Goal: Check status: Check status

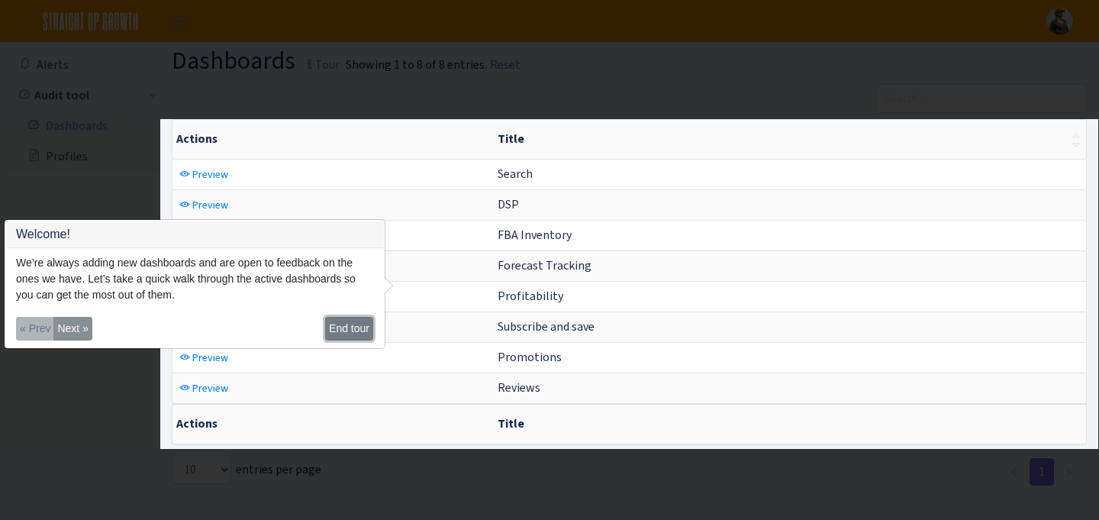
click at [341, 336] on button "End tour" at bounding box center [349, 329] width 48 height 24
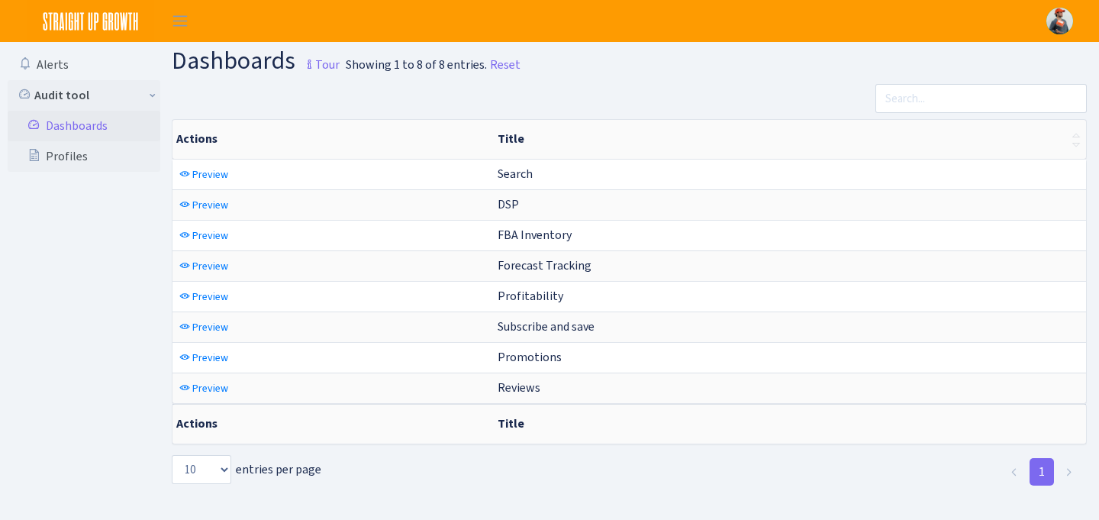
click at [73, 111] on link "Dashboards" at bounding box center [84, 126] width 153 height 31
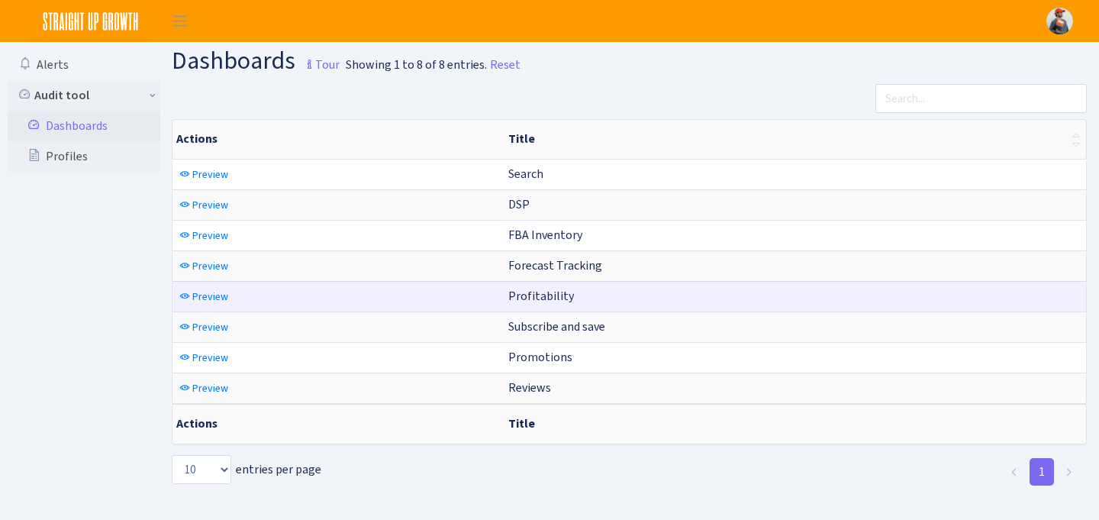
click at [537, 300] on span "Profitability" at bounding box center [541, 296] width 66 height 16
click at [227, 298] on link "Preview" at bounding box center [204, 297] width 56 height 24
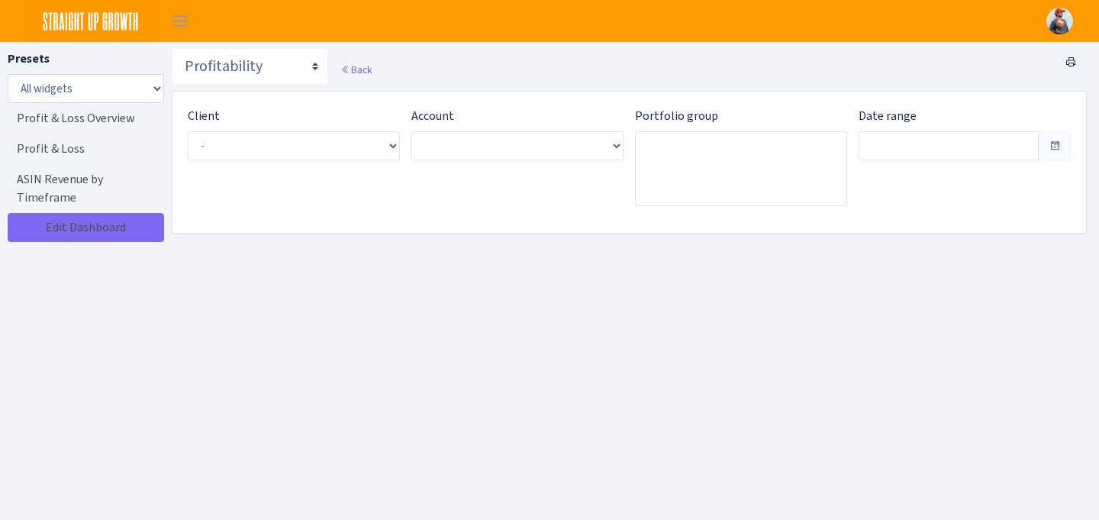
type input "[DATE] - [DATE]"
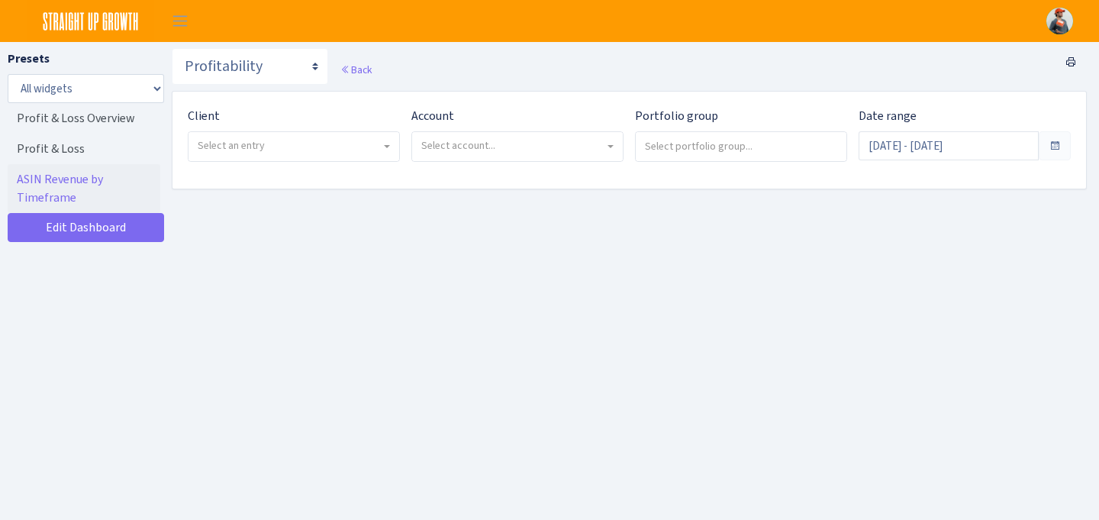
click at [272, 148] on span "Select an entry" at bounding box center [289, 145] width 183 height 15
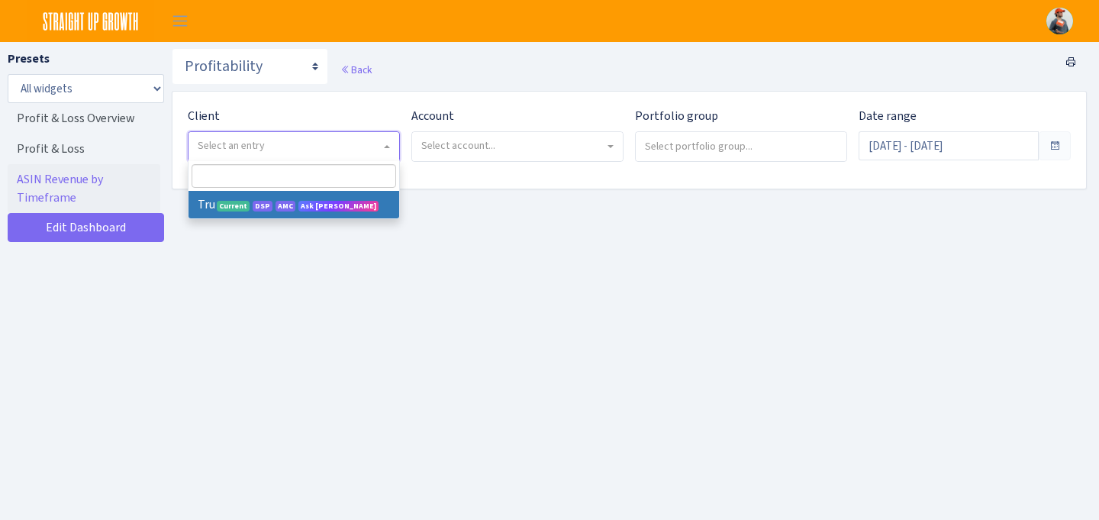
select select "482"
select select
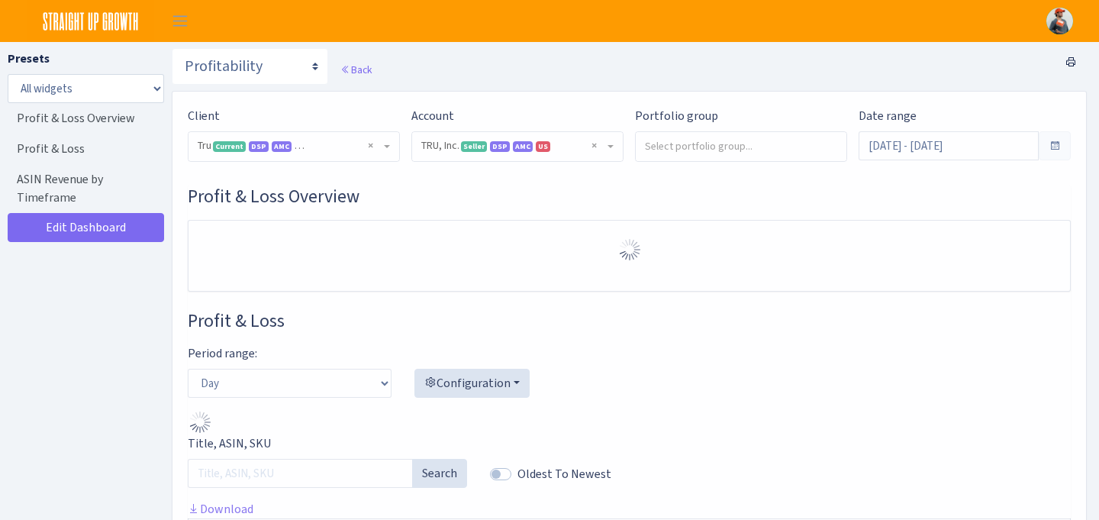
select select "1761349761672784"
click at [717, 156] on input "search" at bounding box center [741, 145] width 211 height 27
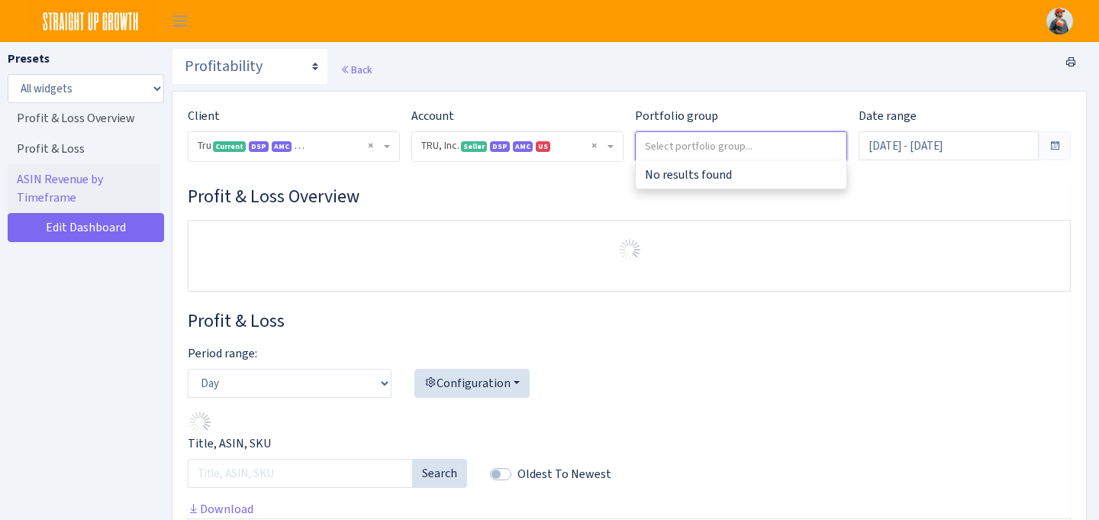
click at [830, 219] on div "Profit & Loss Overview" at bounding box center [629, 238] width 883 height 106
click at [799, 137] on input "search" at bounding box center [741, 145] width 211 height 27
click at [268, 371] on select "Day Week Month" at bounding box center [290, 383] width 204 height 29
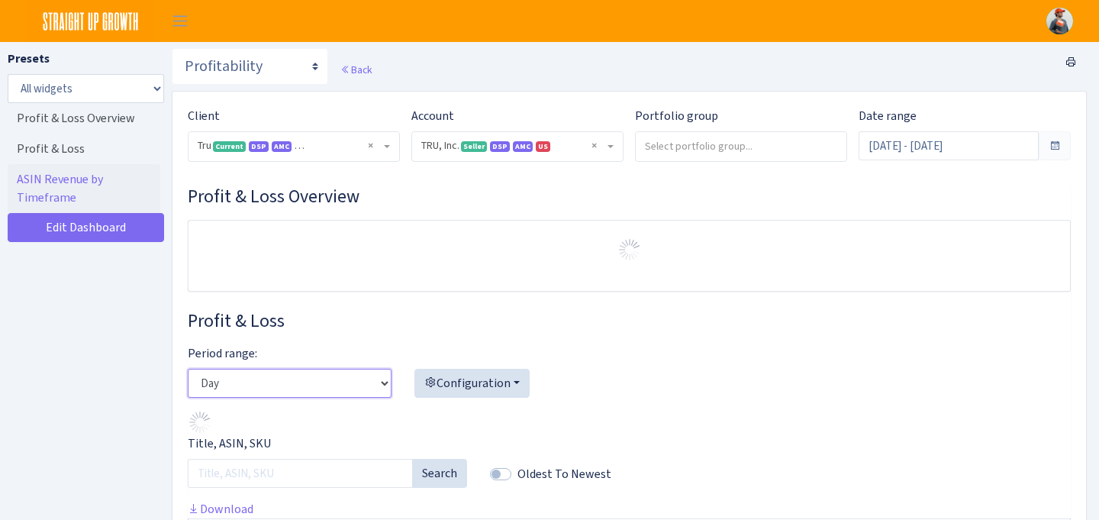
select select "month"
click at [188, 369] on select "Day Week Month" at bounding box center [290, 383] width 204 height 29
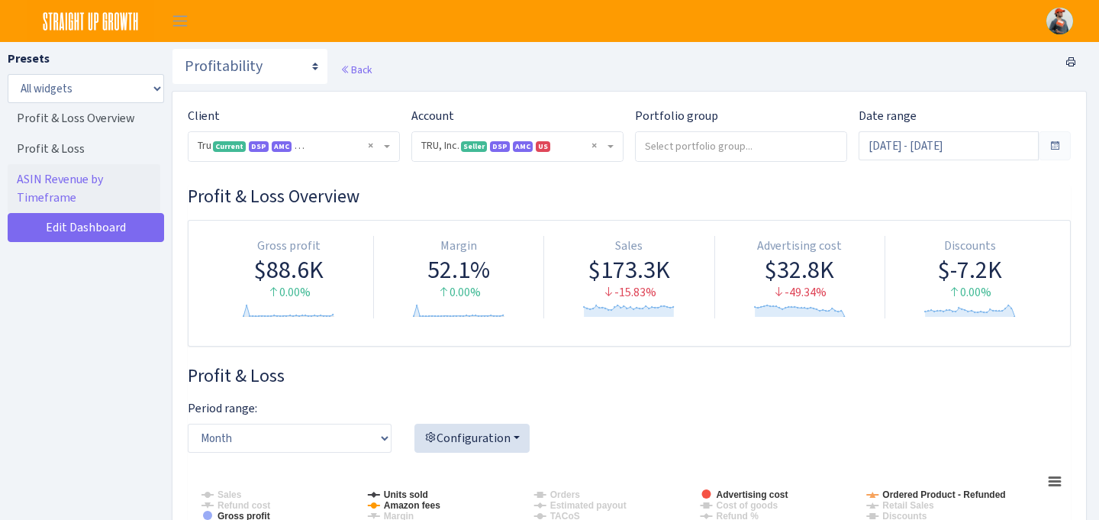
click at [1058, 150] on span at bounding box center [1055, 146] width 12 height 12
click at [1057, 147] on span at bounding box center [1055, 146] width 12 height 12
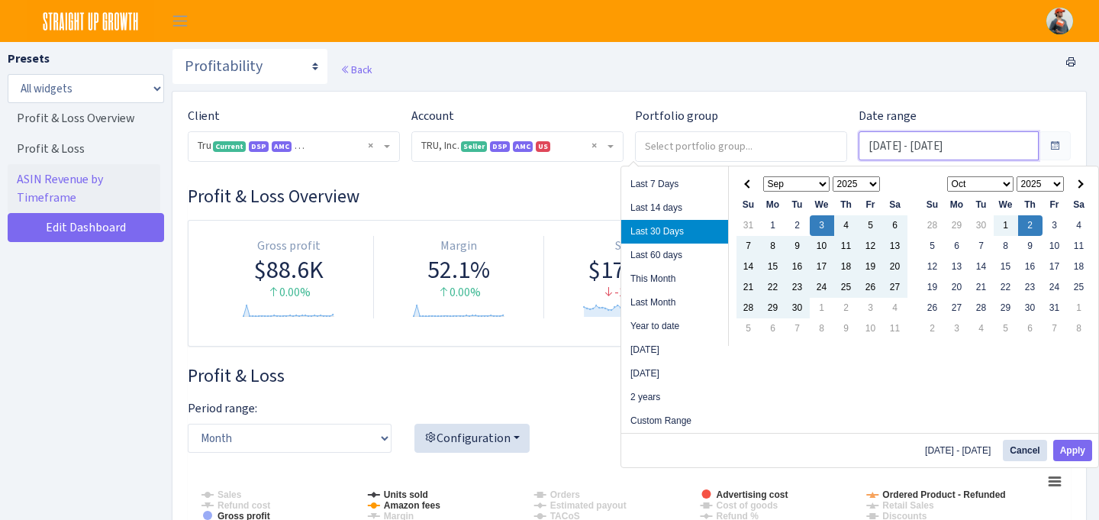
click at [969, 140] on input "Sep 3, 2025 - Oct 2, 2025" at bounding box center [949, 145] width 180 height 29
click at [684, 321] on li "Year to date" at bounding box center [674, 326] width 107 height 24
type input "Jan 1, 2025 - Oct 2, 2025"
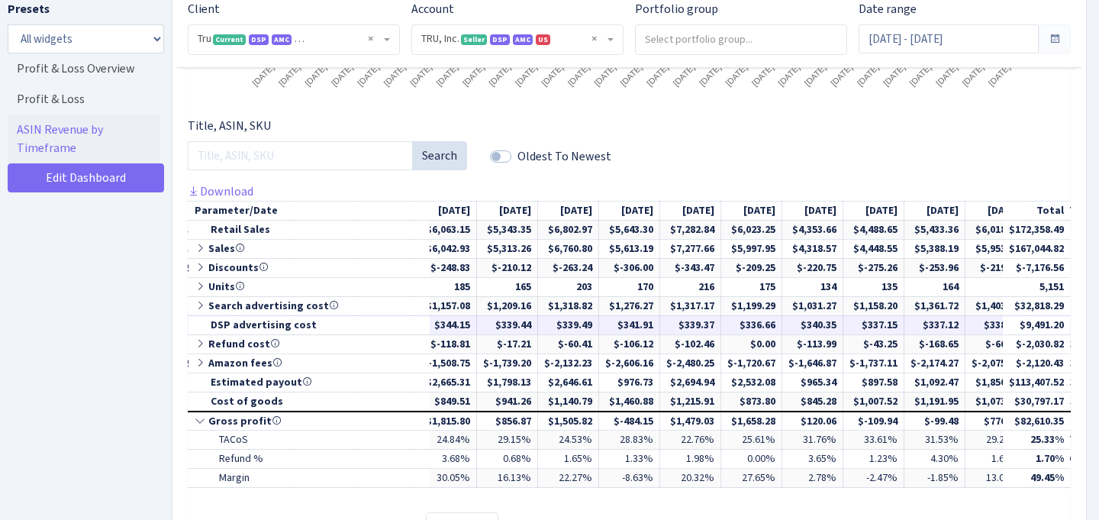
scroll to position [0, 814]
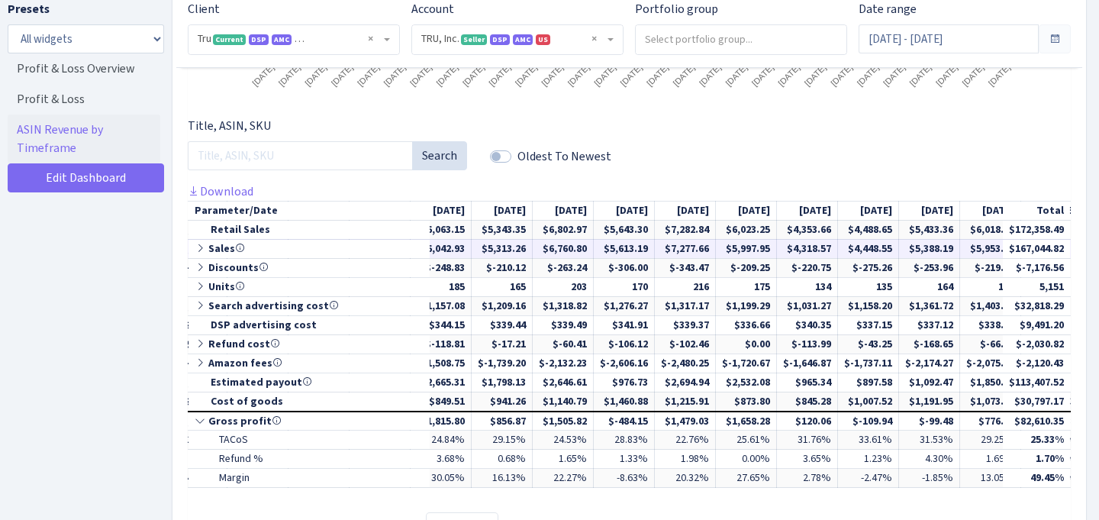
click at [197, 248] on icon at bounding box center [202, 248] width 14 height 11
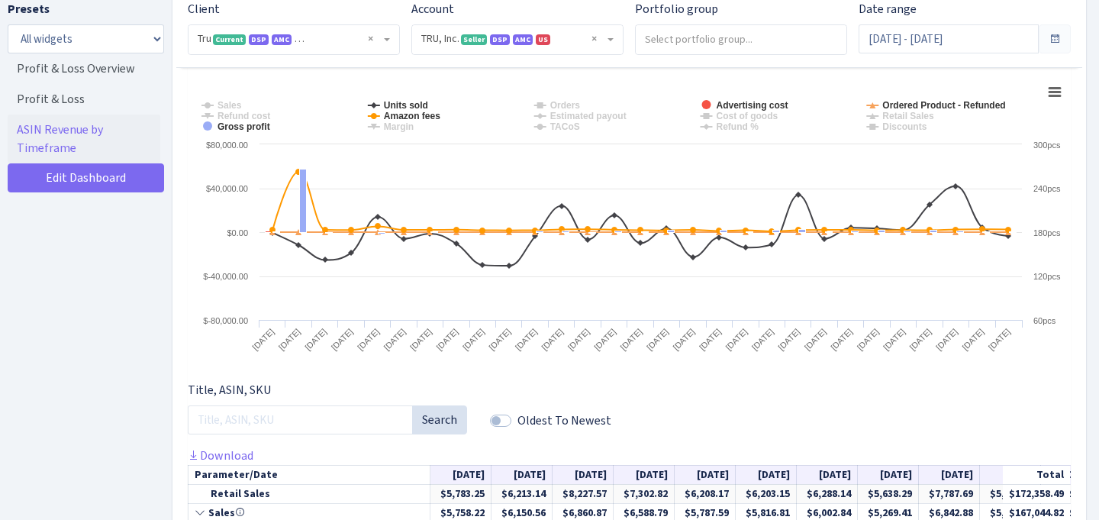
scroll to position [361, 0]
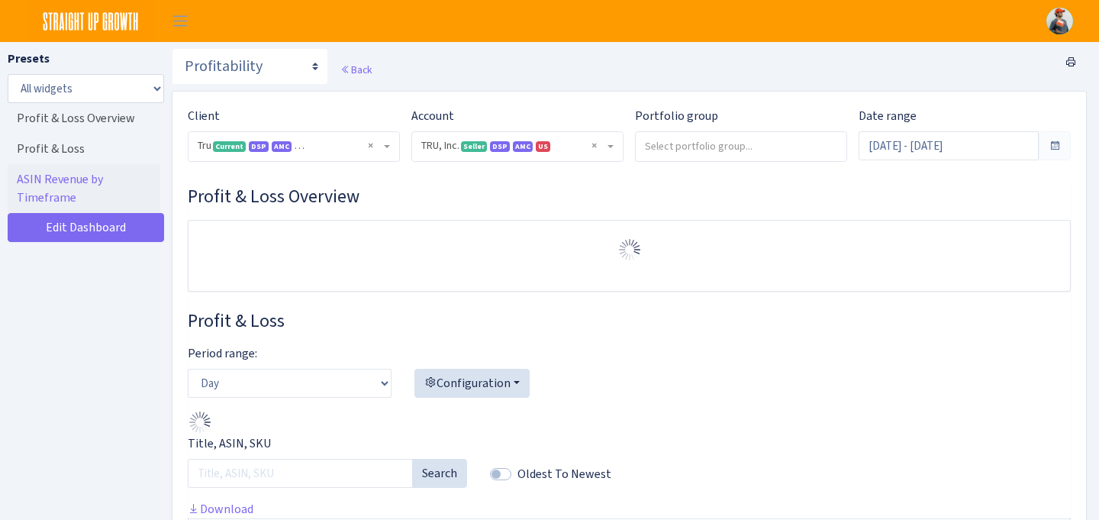
select select "1761349761672784"
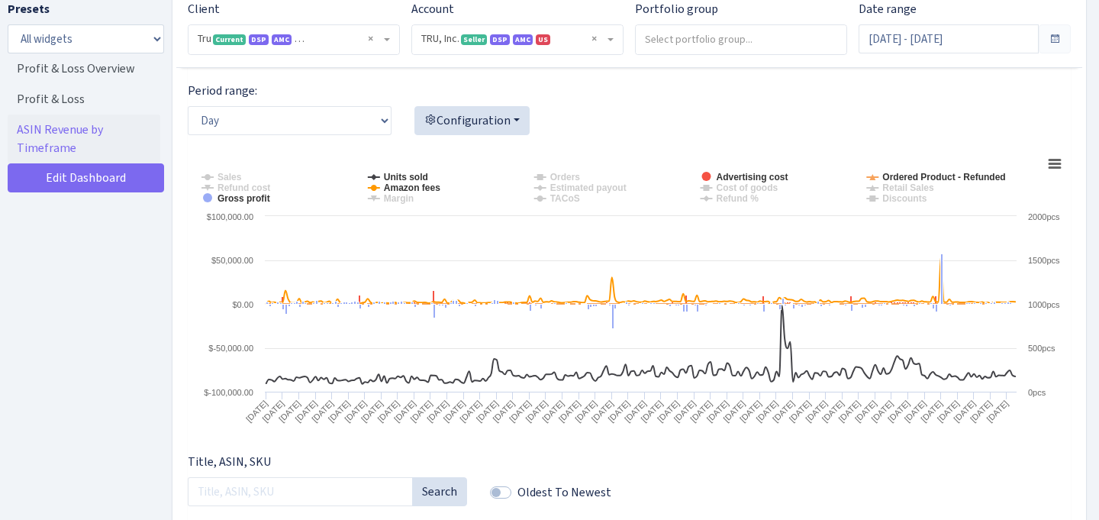
scroll to position [214, 0]
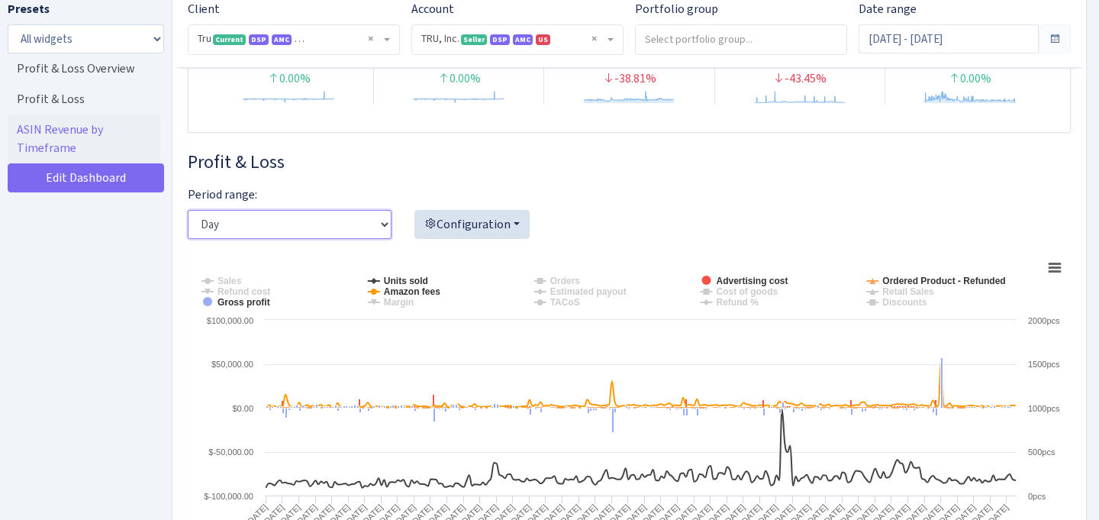
click at [363, 228] on select "Day Week Month" at bounding box center [290, 224] width 204 height 29
select select "month"
click at [188, 210] on select "Day Week Month" at bounding box center [290, 224] width 204 height 29
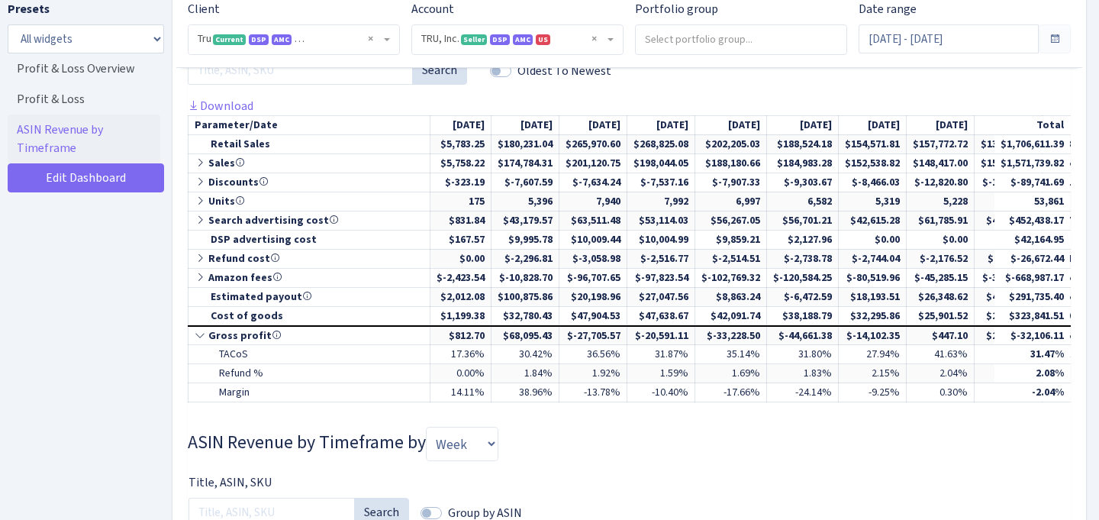
scroll to position [733, 0]
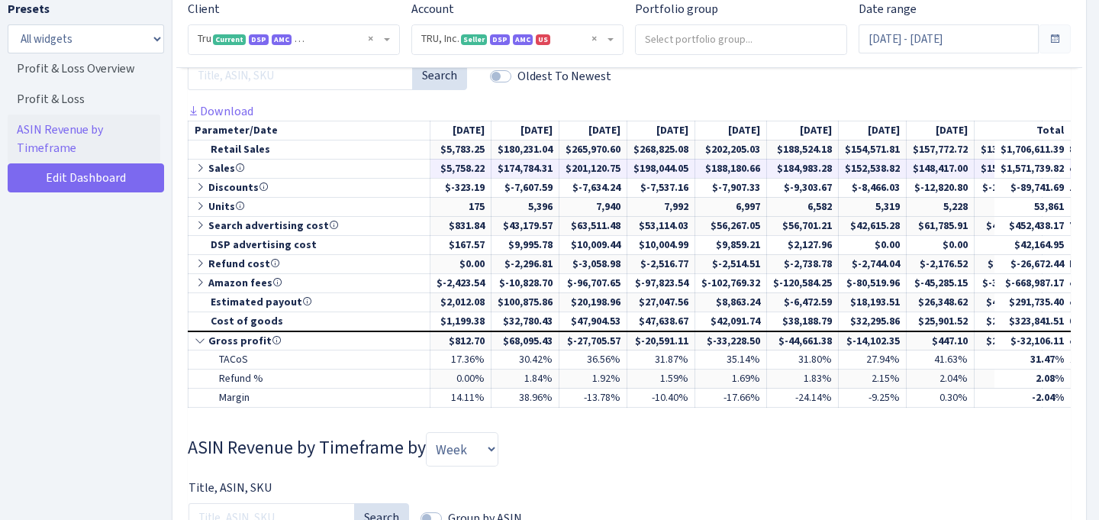
click at [201, 169] on icon at bounding box center [202, 168] width 14 height 11
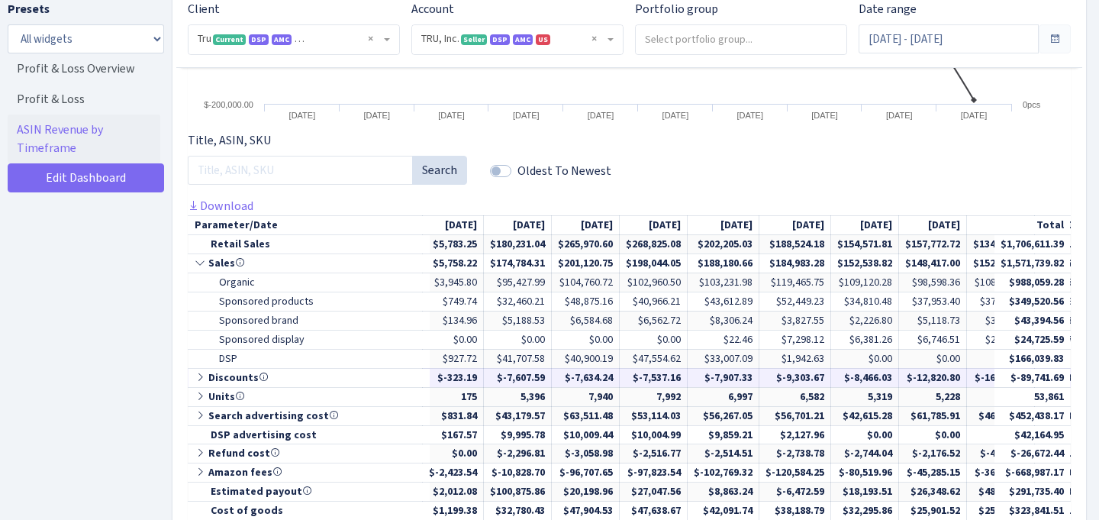
scroll to position [0, 0]
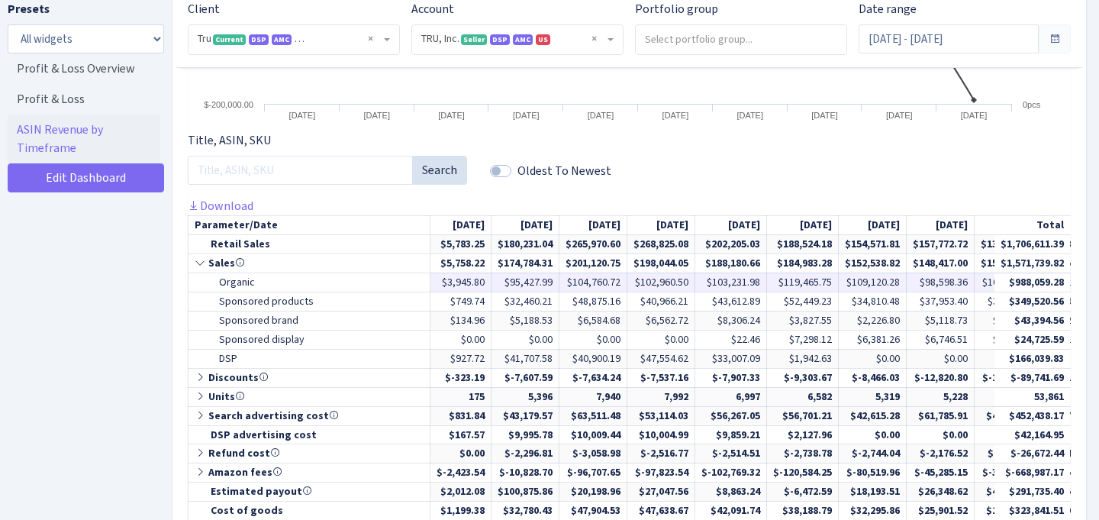
drag, startPoint x: 504, startPoint y: 280, endPoint x: 574, endPoint y: 280, distance: 70.2
click at [574, 280] on tr "Organic $3,945.80 $95,427.99 $104,760.72 $102,960.50 $103,231.98 $119,465.75" at bounding box center [687, 281] width 998 height 19
copy tr "$95,427.99"
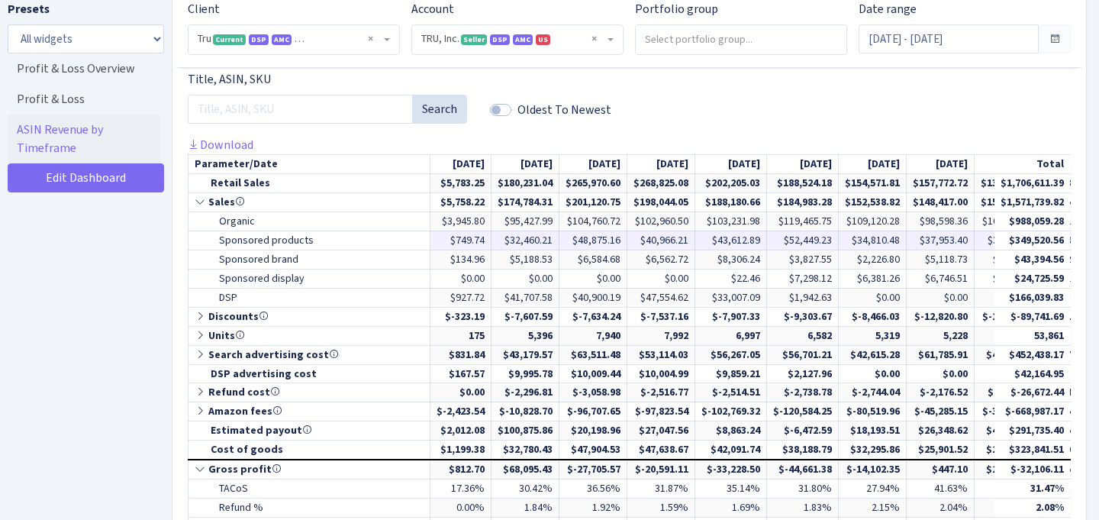
drag, startPoint x: 511, startPoint y: 241, endPoint x: 558, endPoint y: 241, distance: 47.3
click at [558, 241] on td "$32,460.21" at bounding box center [525, 239] width 68 height 19
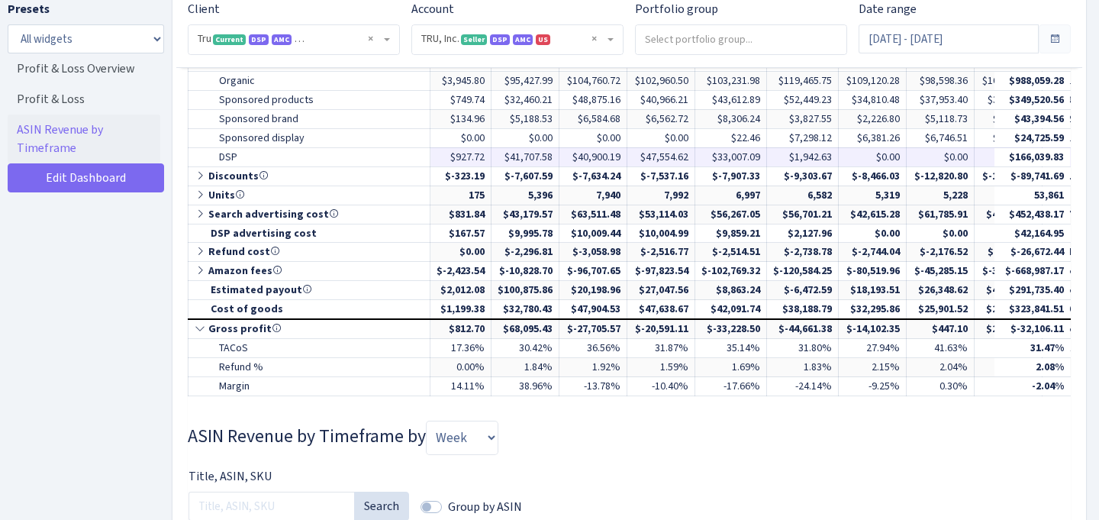
drag, startPoint x: 555, startPoint y: 158, endPoint x: 504, endPoint y: 157, distance: 51.1
click at [504, 157] on td "$41,707.58" at bounding box center [525, 156] width 68 height 19
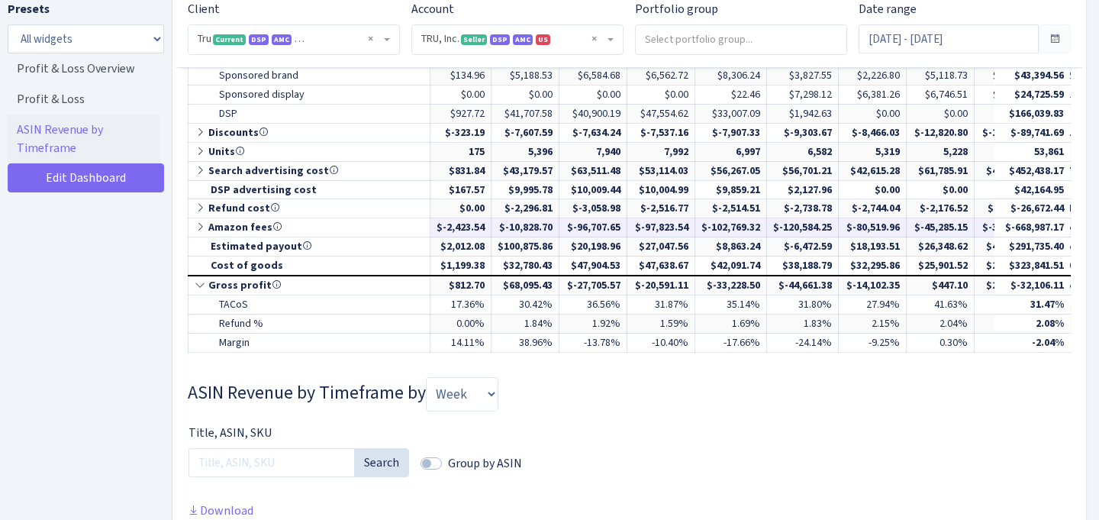
scroll to position [888, 0]
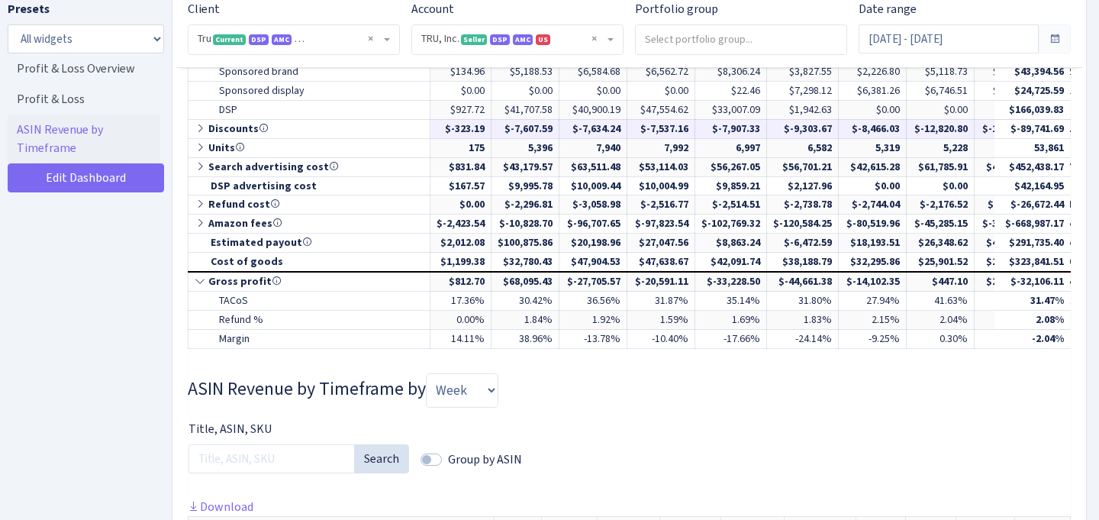
click at [202, 127] on icon at bounding box center [202, 128] width 14 height 11
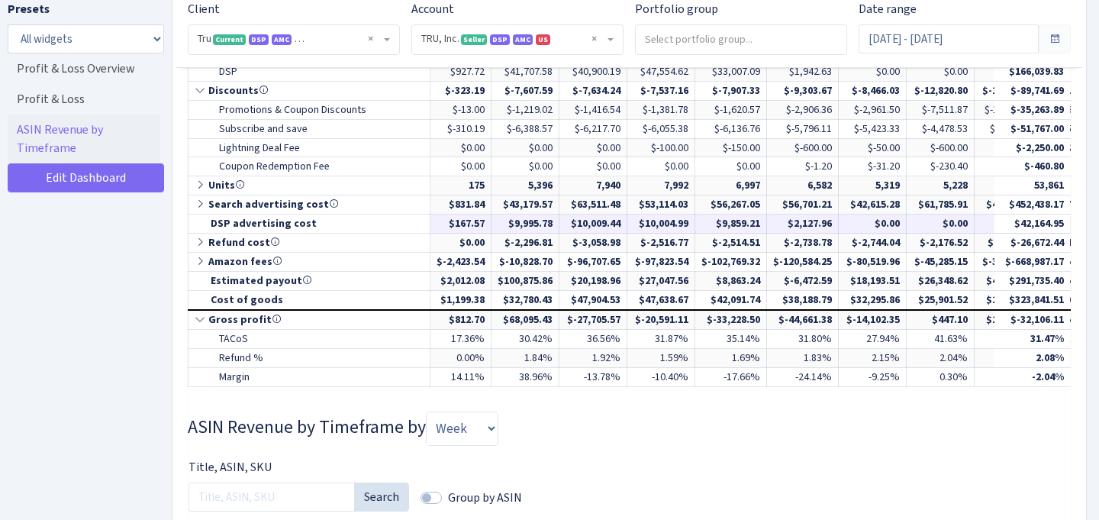
scroll to position [951, 0]
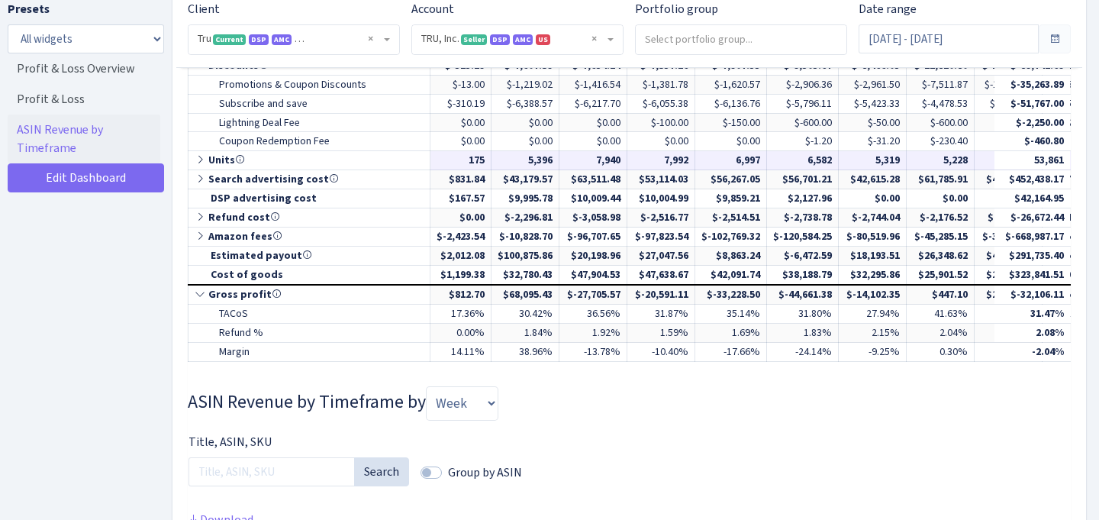
click at [201, 157] on icon at bounding box center [202, 159] width 14 height 11
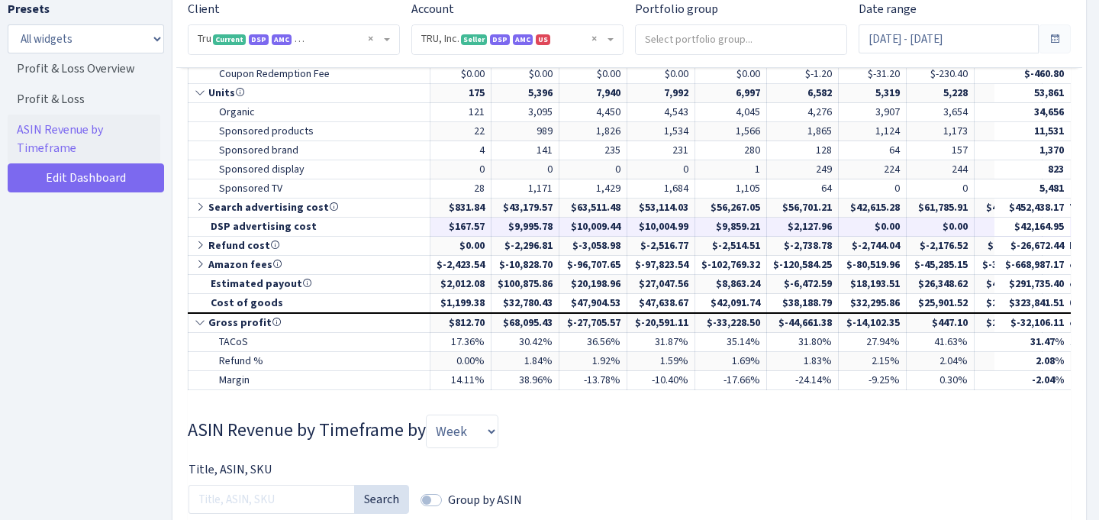
scroll to position [1020, 0]
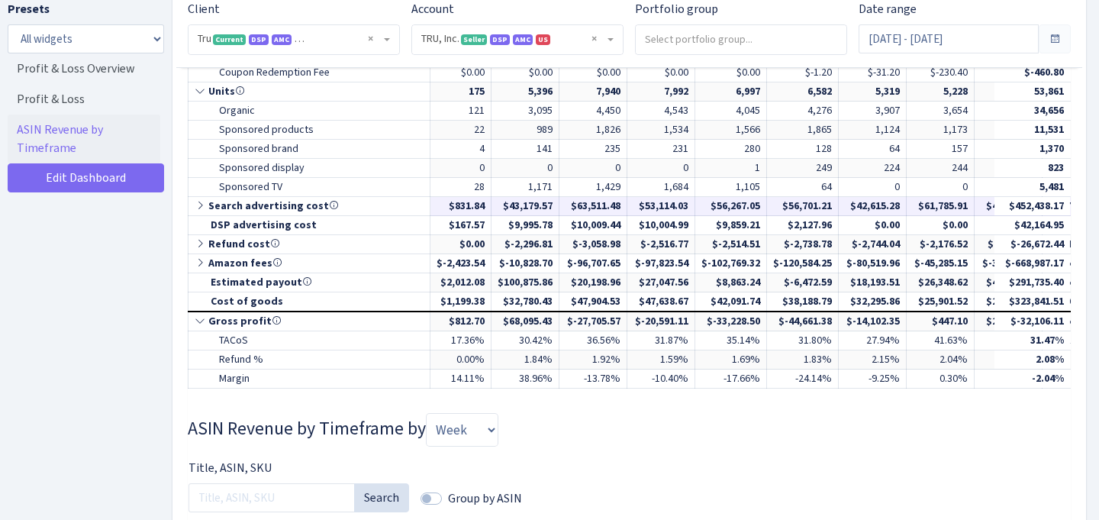
click at [198, 205] on icon at bounding box center [202, 205] width 14 height 11
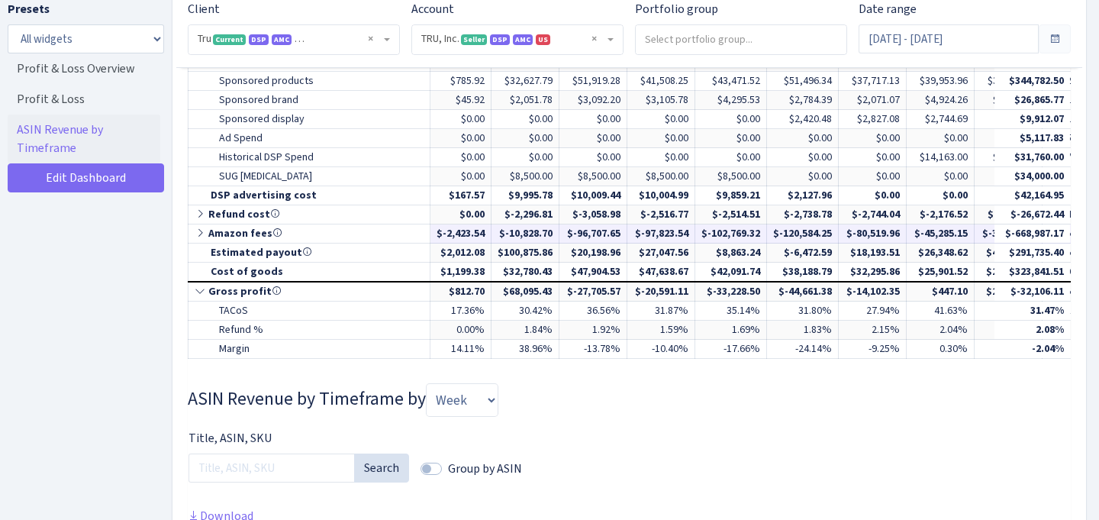
scroll to position [1165, 0]
click at [202, 212] on icon at bounding box center [202, 213] width 14 height 11
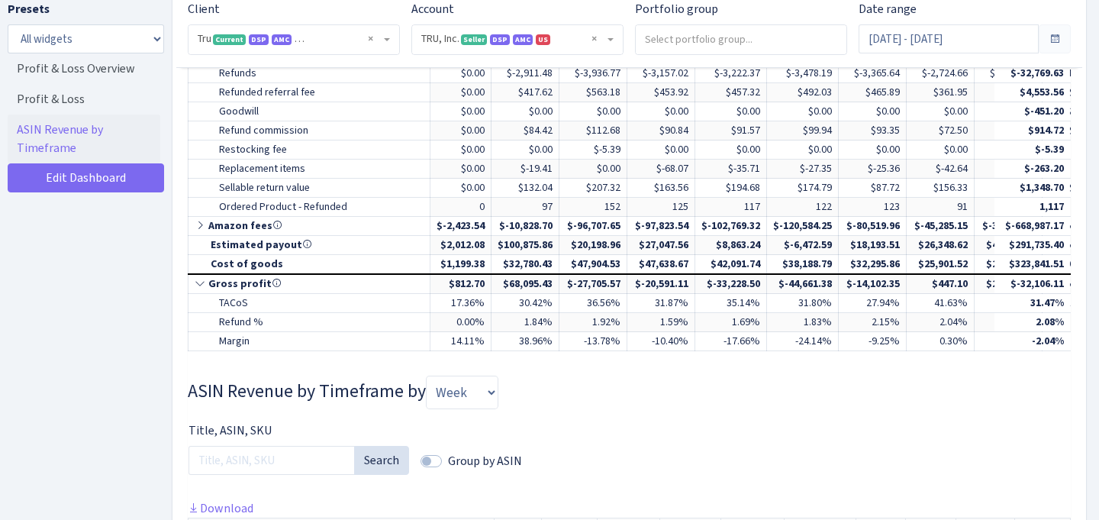
scroll to position [1329, 0]
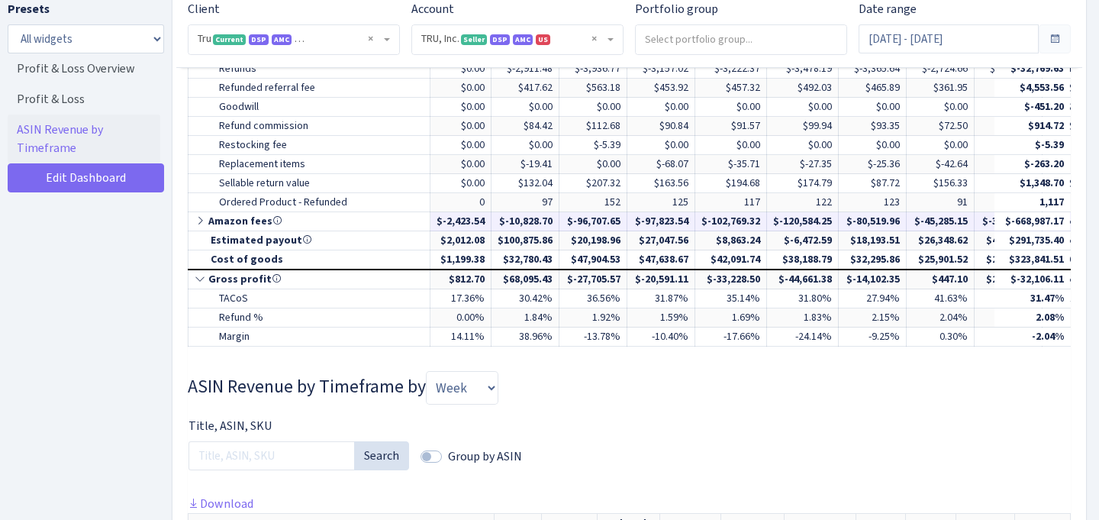
click at [199, 222] on icon at bounding box center [202, 220] width 14 height 11
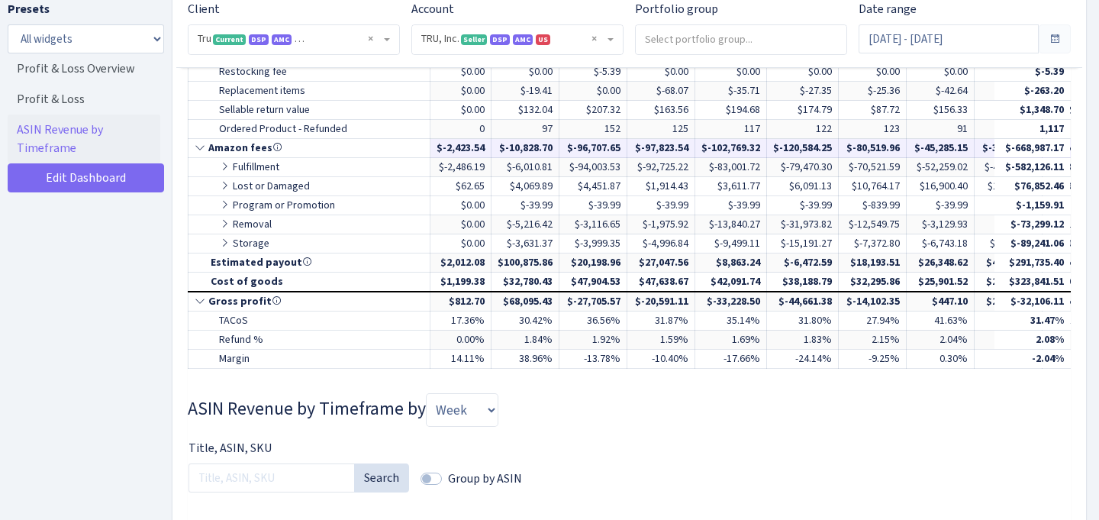
scroll to position [1403, 0]
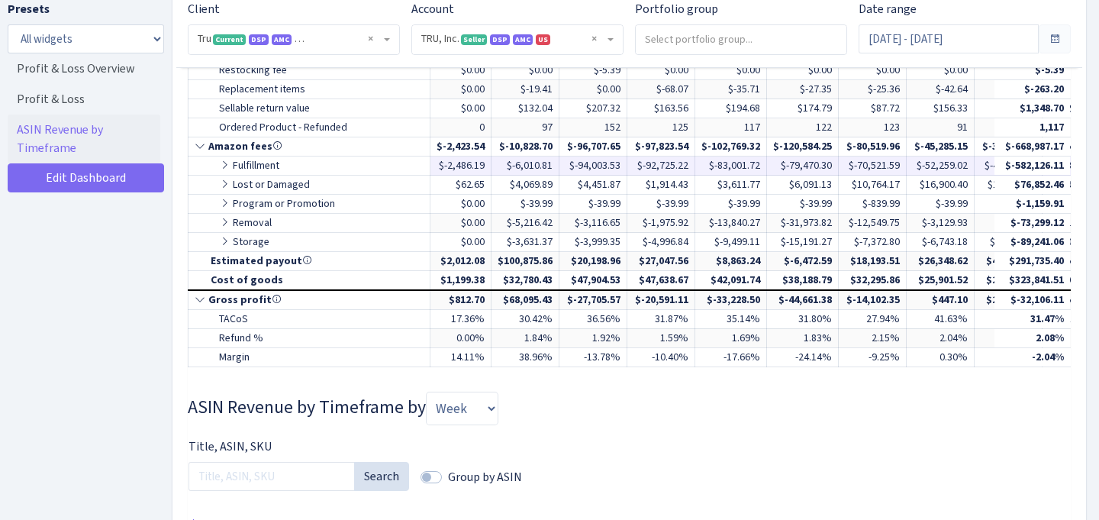
click at [227, 167] on icon at bounding box center [226, 164] width 14 height 11
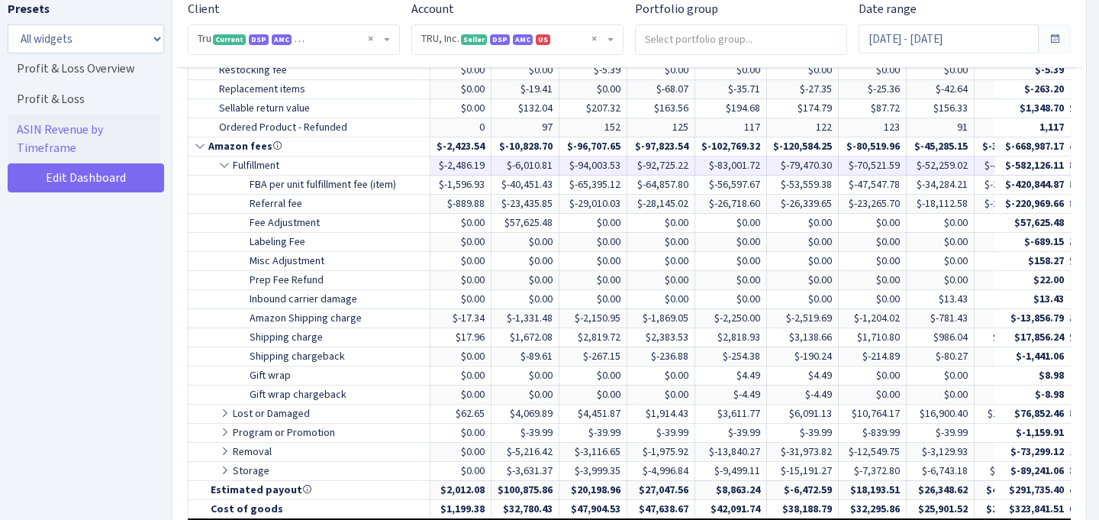
click at [227, 167] on icon at bounding box center [226, 164] width 14 height 11
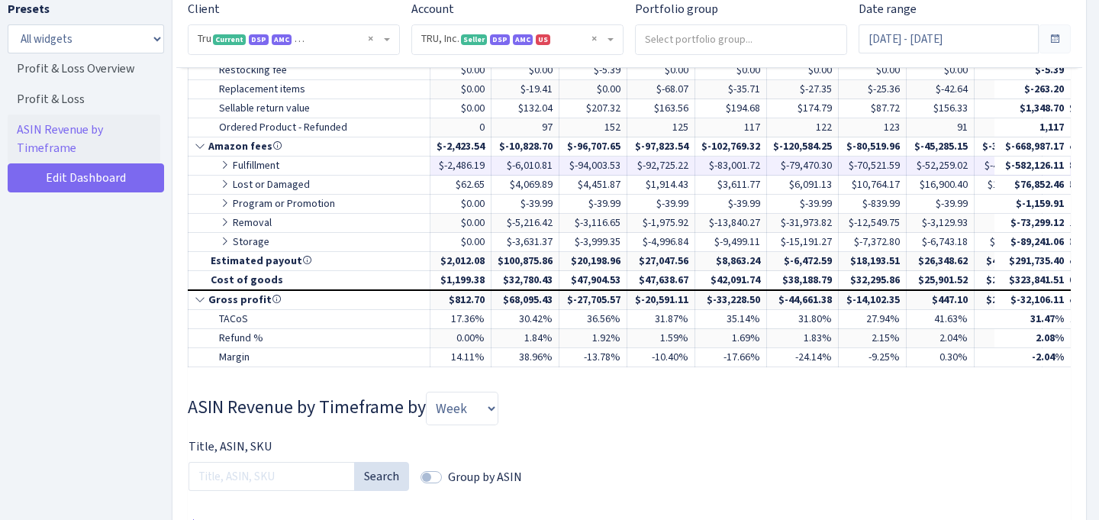
click at [221, 163] on icon at bounding box center [226, 164] width 14 height 11
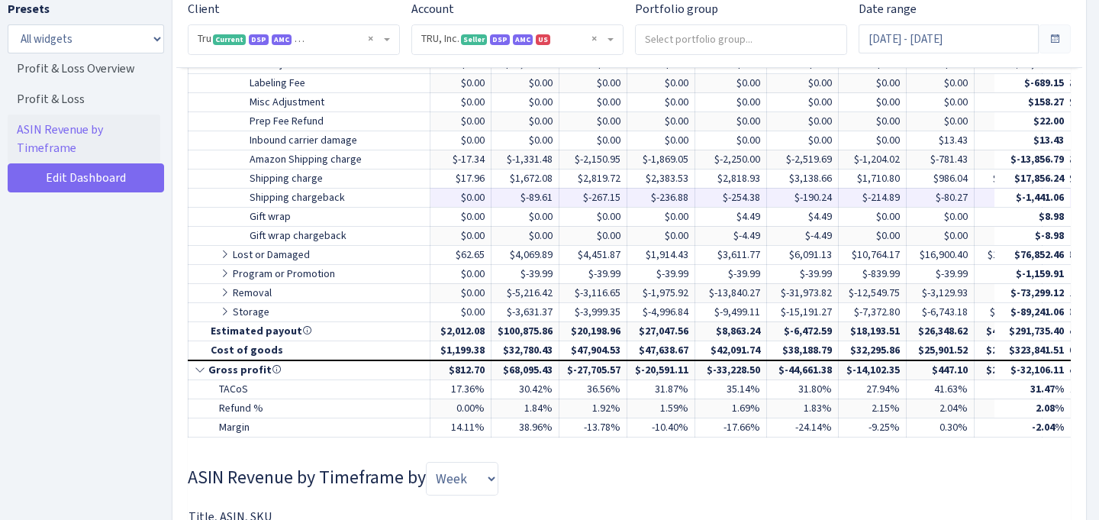
scroll to position [1565, 0]
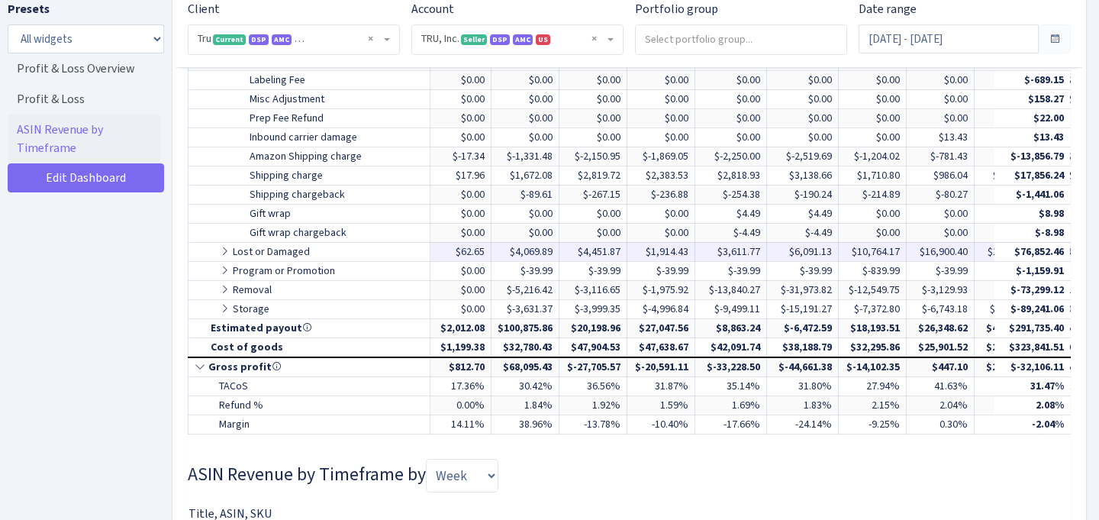
click at [222, 253] on icon at bounding box center [226, 251] width 14 height 11
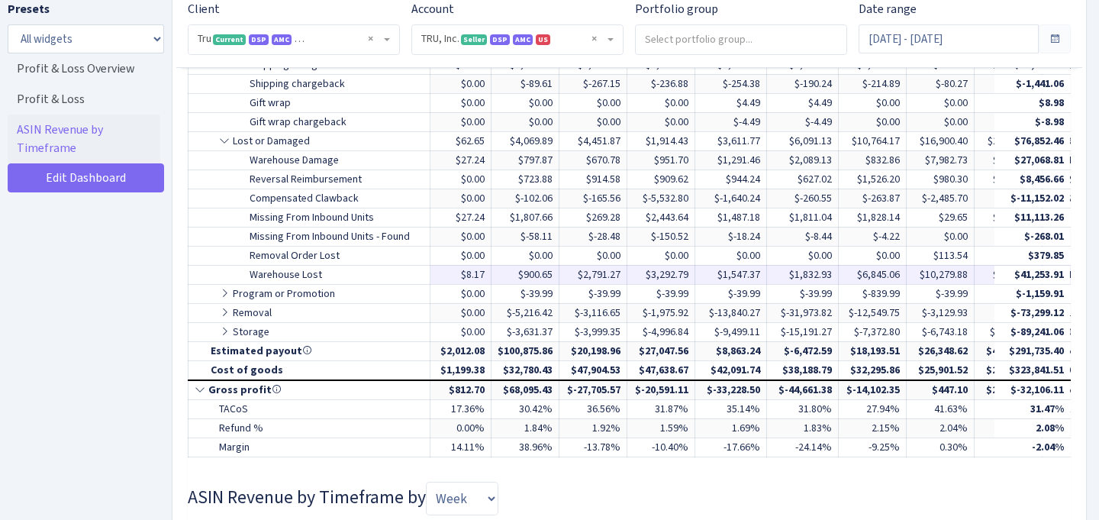
scroll to position [1683, 0]
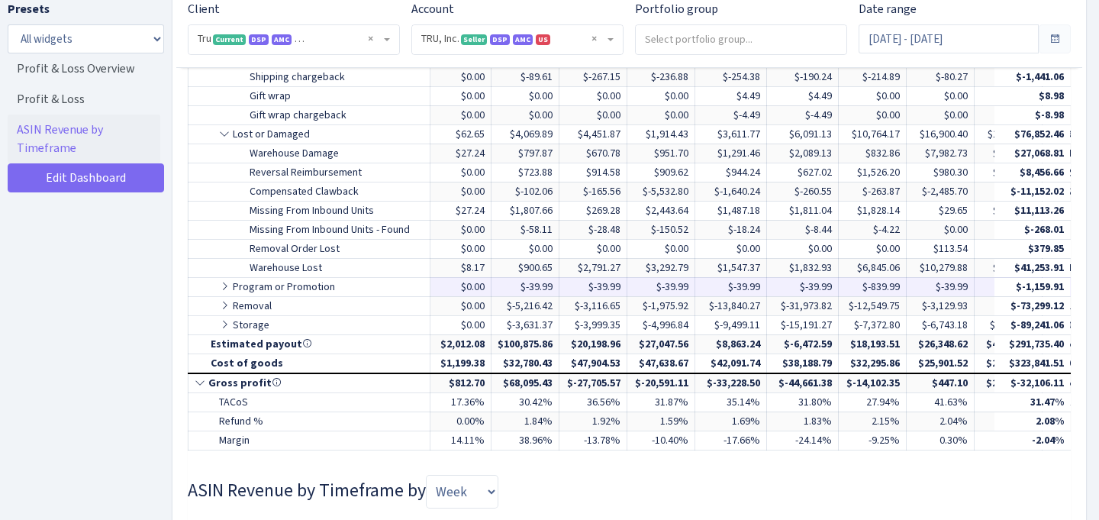
click at [222, 290] on icon at bounding box center [226, 286] width 14 height 11
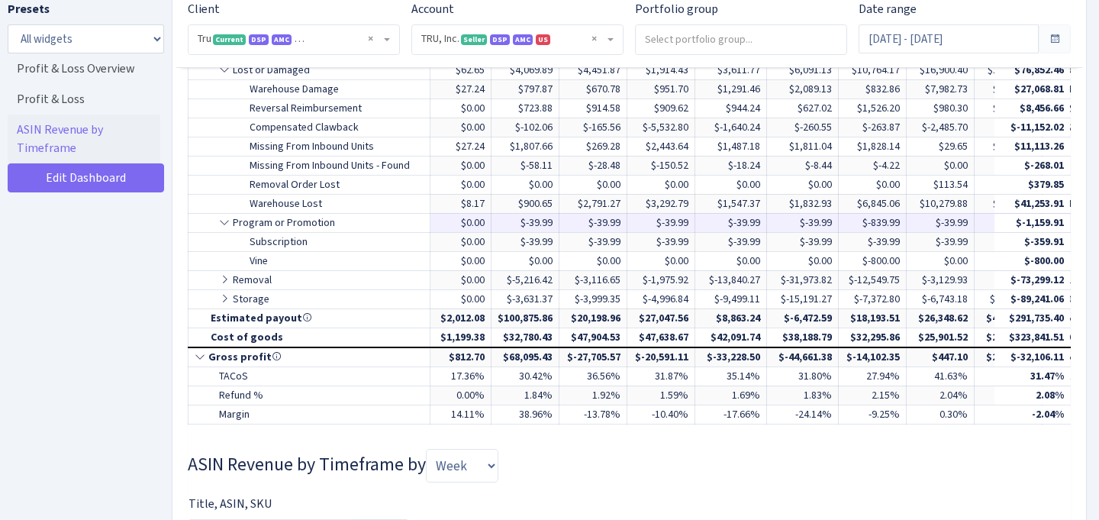
scroll to position [1751, 0]
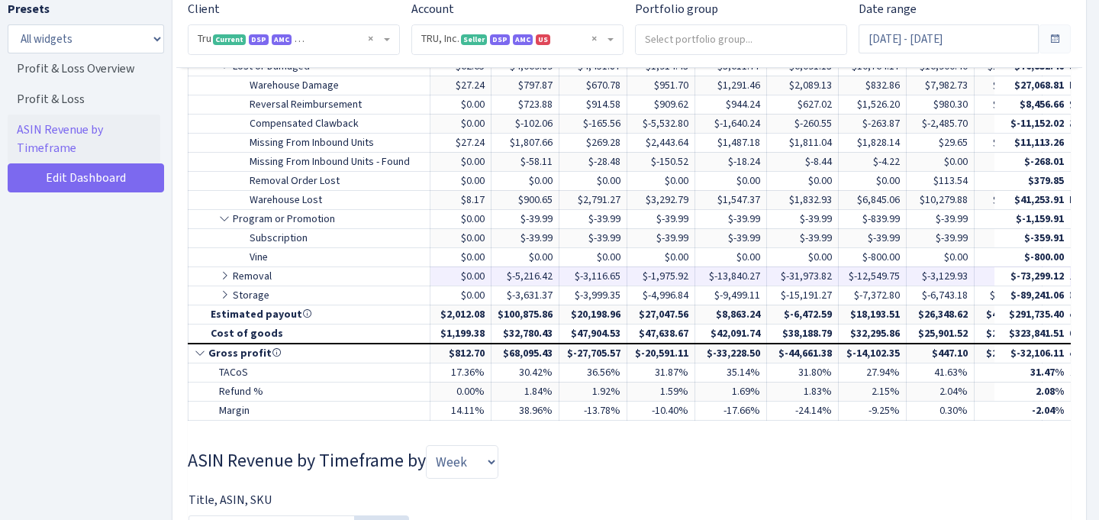
click at [225, 276] on icon at bounding box center [226, 275] width 14 height 11
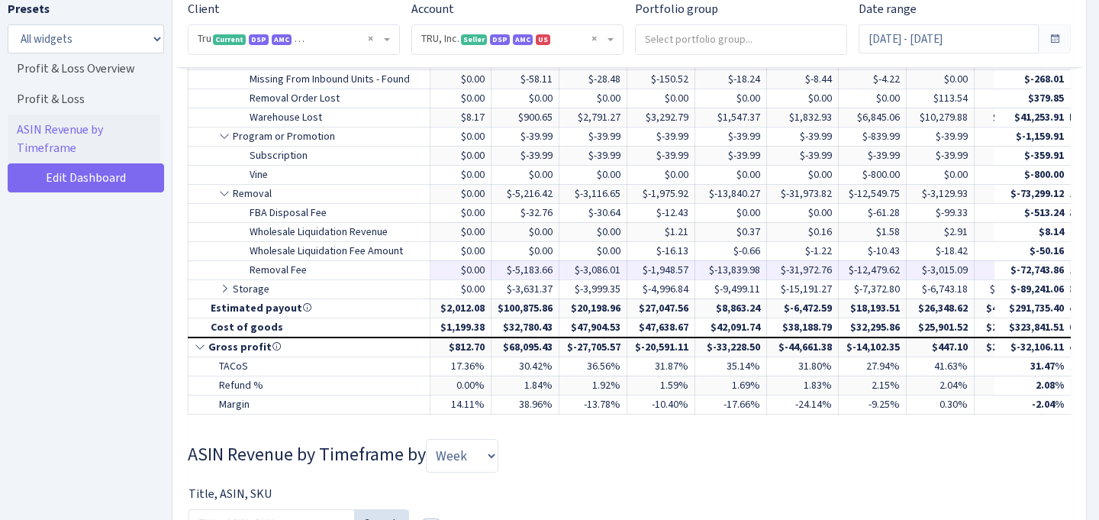
scroll to position [1835, 0]
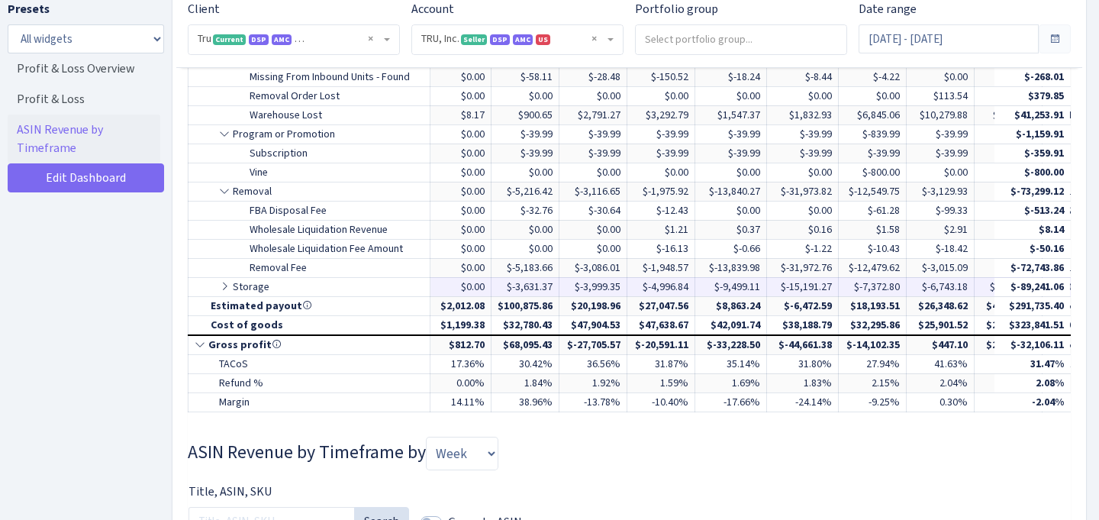
click at [224, 288] on icon at bounding box center [226, 286] width 14 height 11
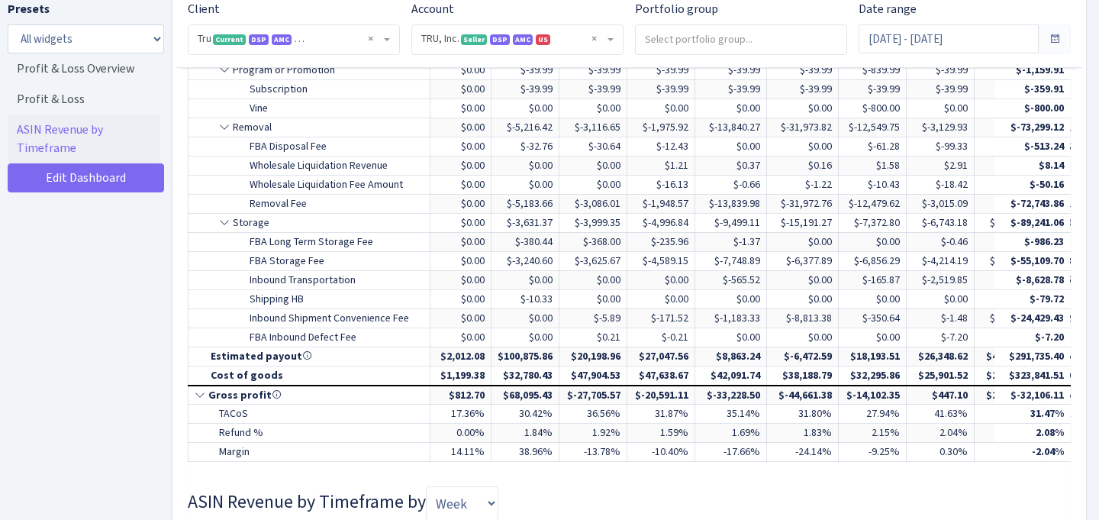
scroll to position [1951, 0]
